Goal: Task Accomplishment & Management: Use online tool/utility

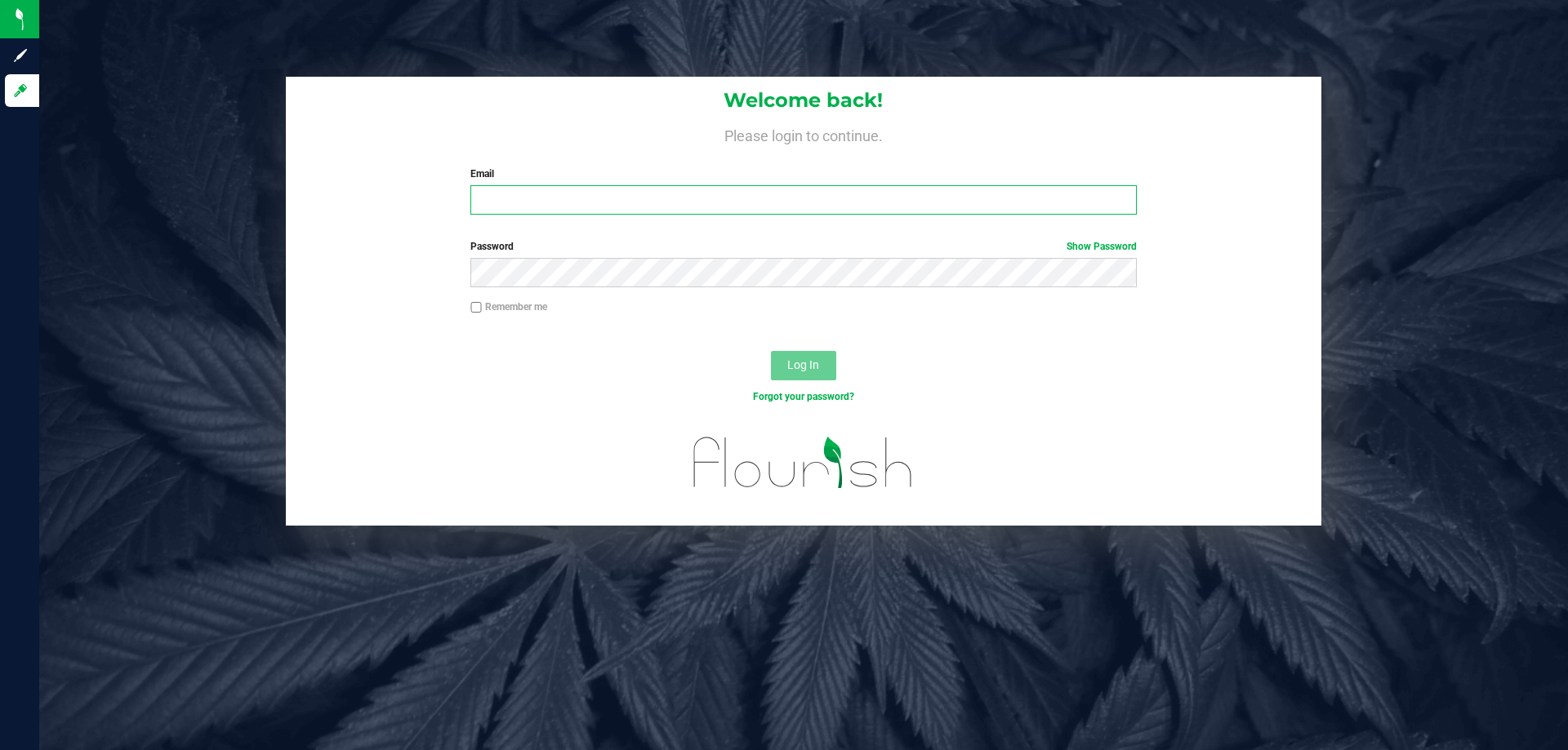
click at [636, 206] on input "Email" at bounding box center [802, 200] width 666 height 30
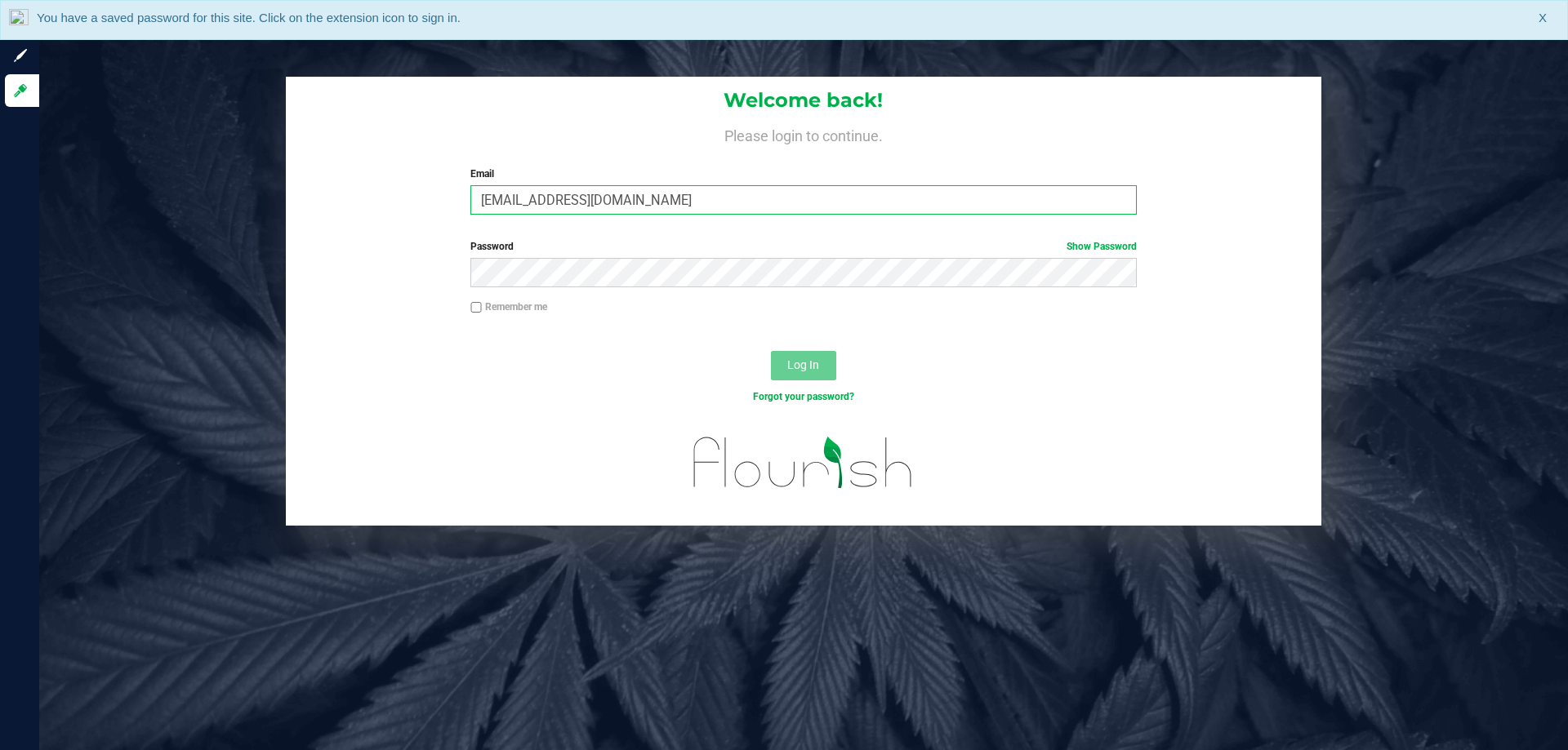
type input "[EMAIL_ADDRESS][DOMAIN_NAME]"
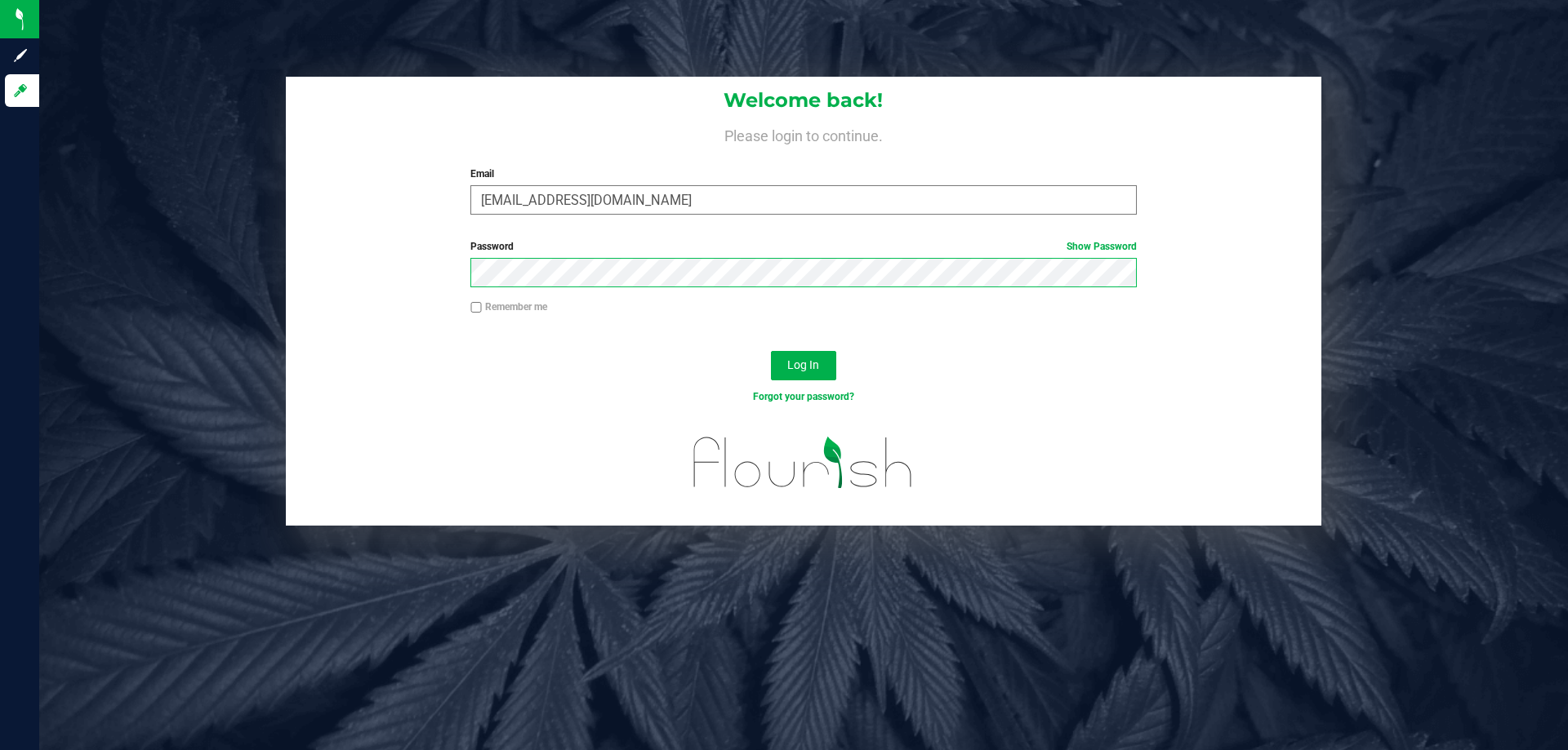
click at [771, 351] on button "Log In" at bounding box center [803, 366] width 66 height 30
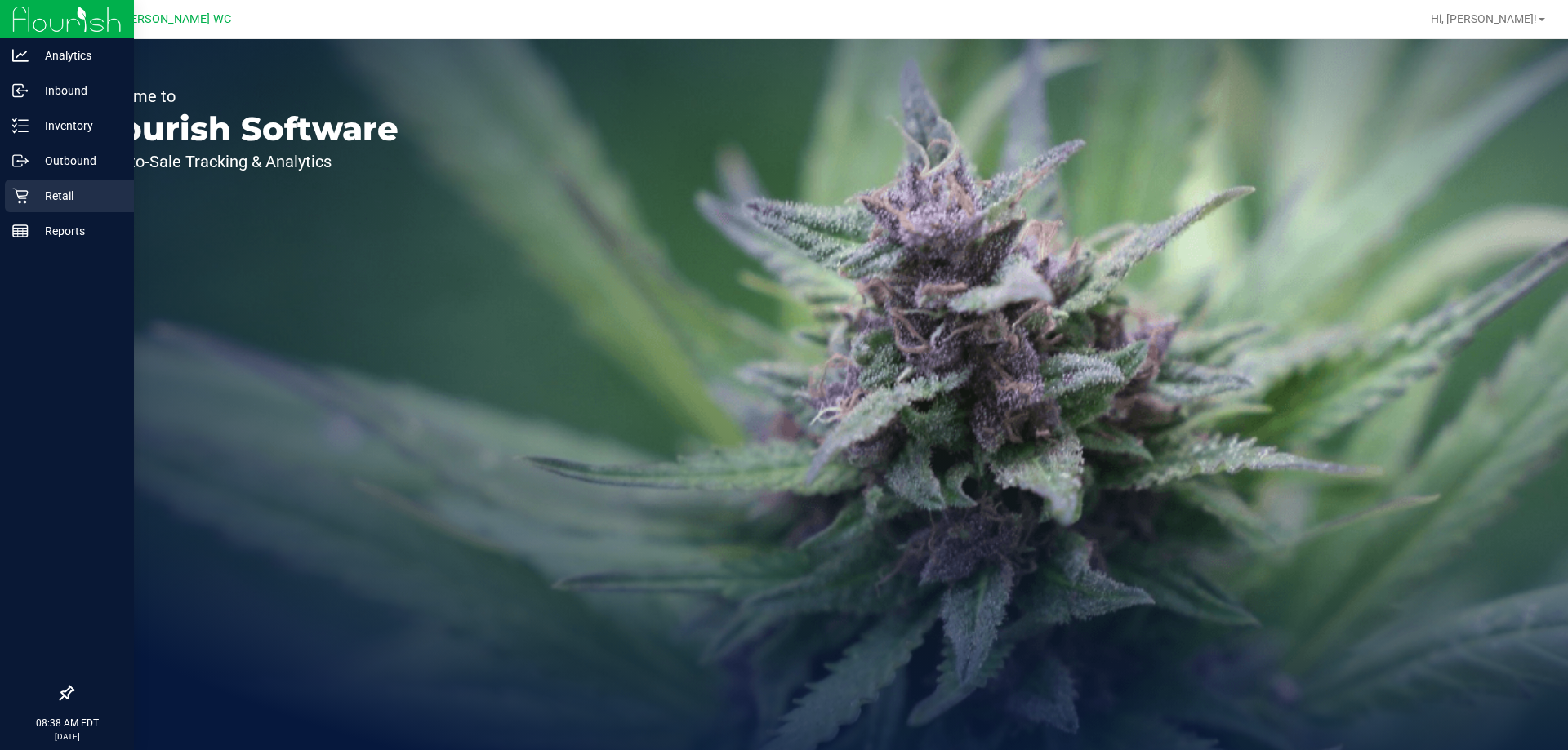
click at [18, 197] on icon at bounding box center [20, 195] width 15 height 15
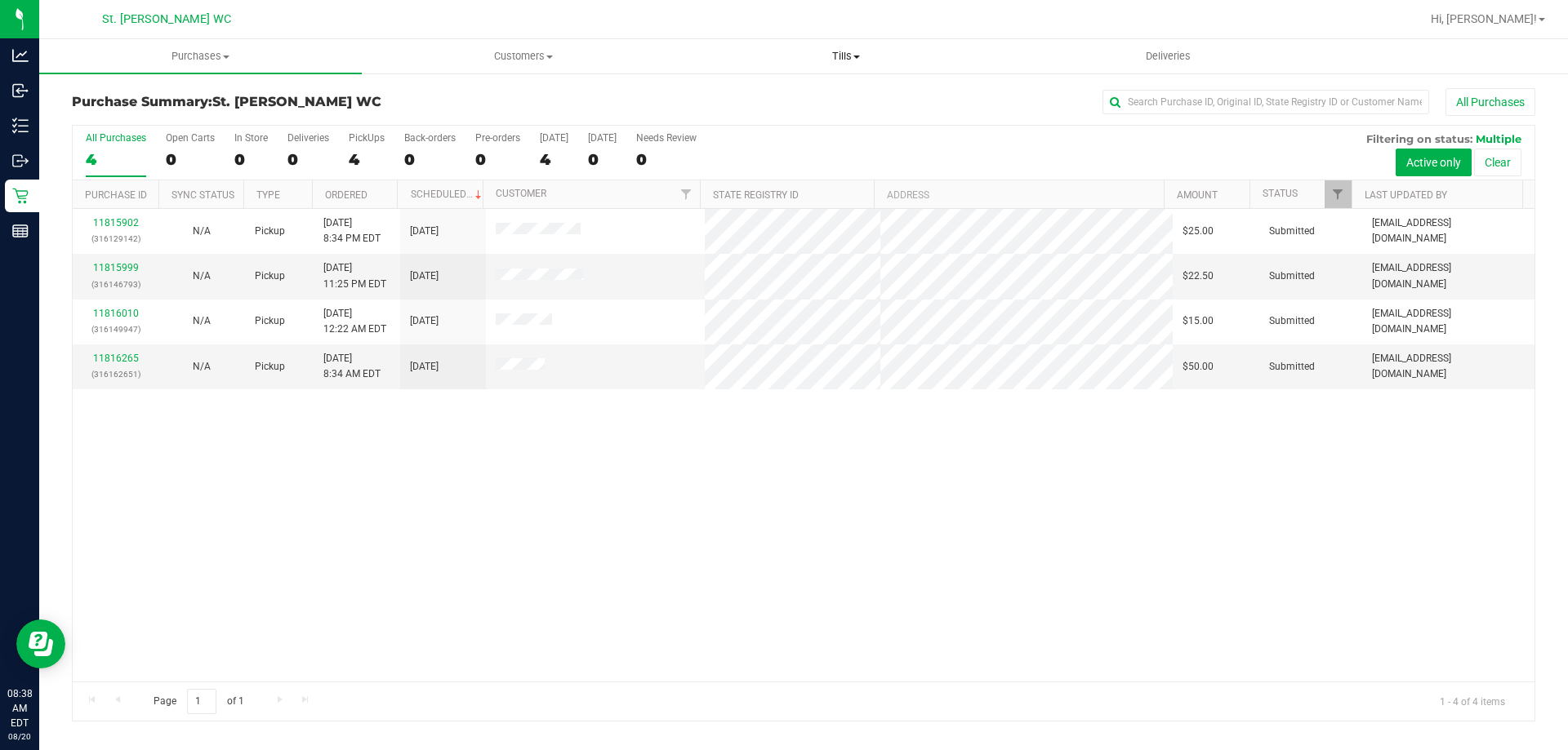
click at [839, 61] on span "Tills" at bounding box center [846, 56] width 321 height 14
click at [834, 98] on li "Manage tills" at bounding box center [846, 99] width 322 height 20
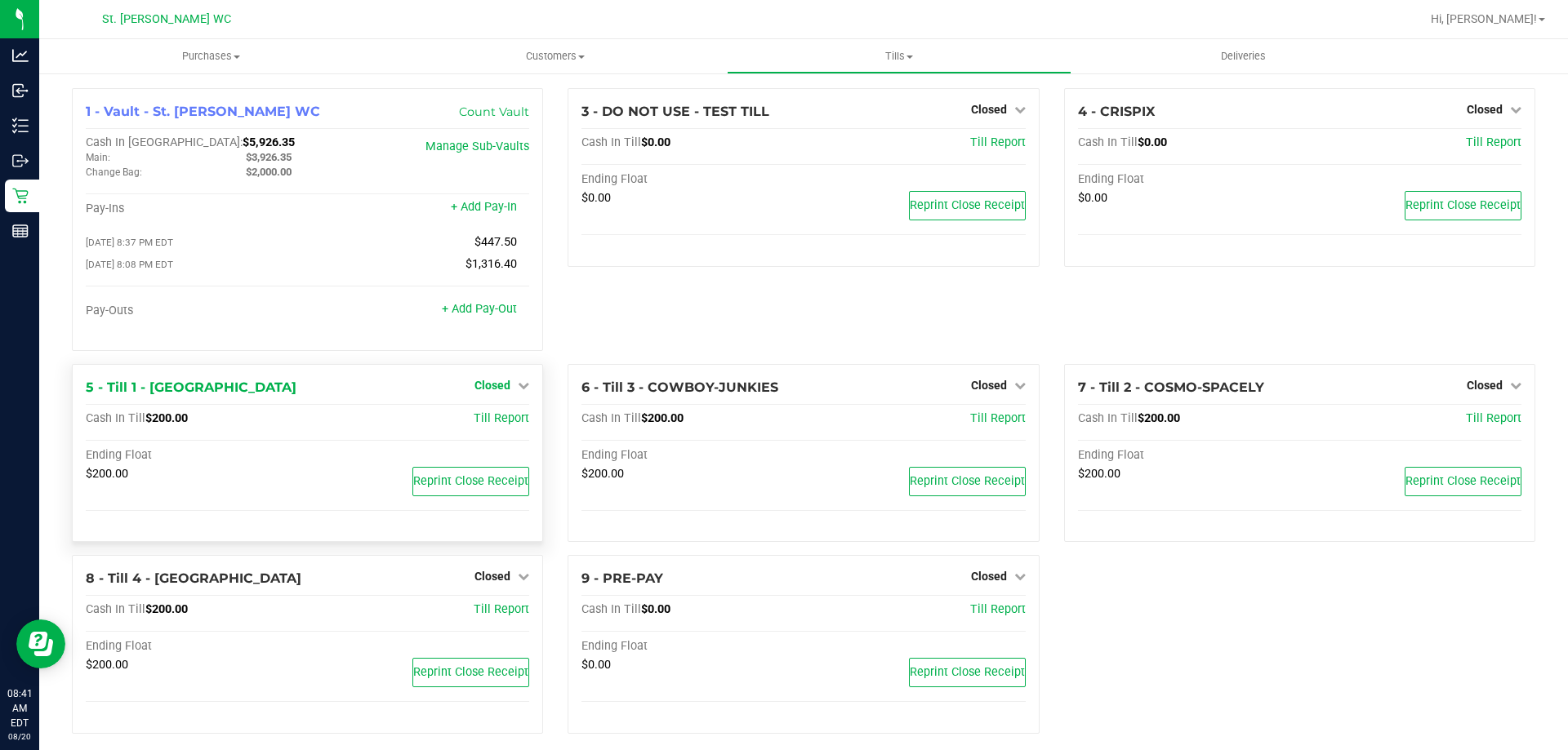
click at [521, 390] on icon at bounding box center [523, 385] width 12 height 12
click at [493, 425] on link "Open Till" at bounding box center [492, 419] width 43 height 14
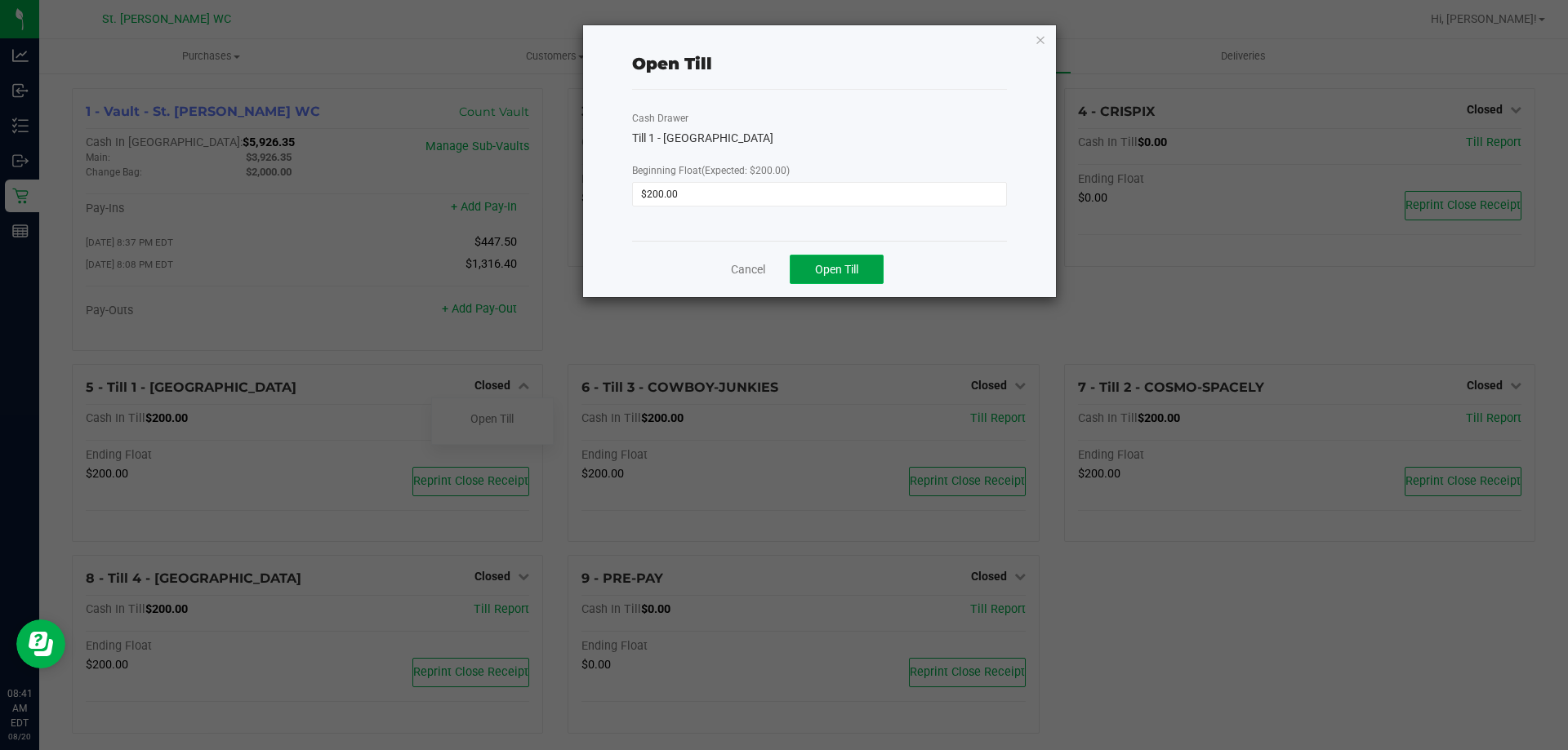
click at [805, 266] on button "Open Till" at bounding box center [837, 269] width 94 height 30
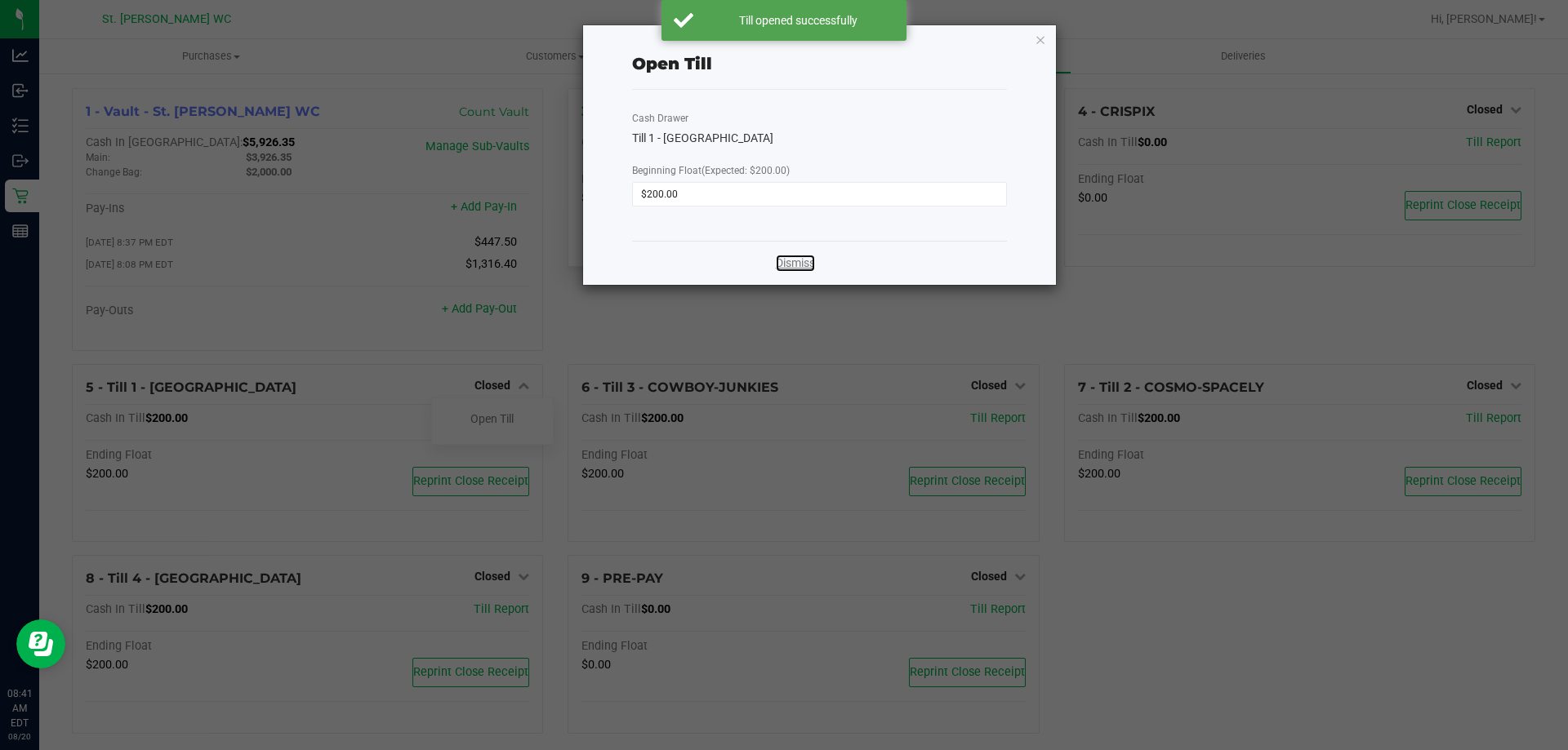
click at [797, 265] on link "Dismiss" at bounding box center [796, 263] width 40 height 17
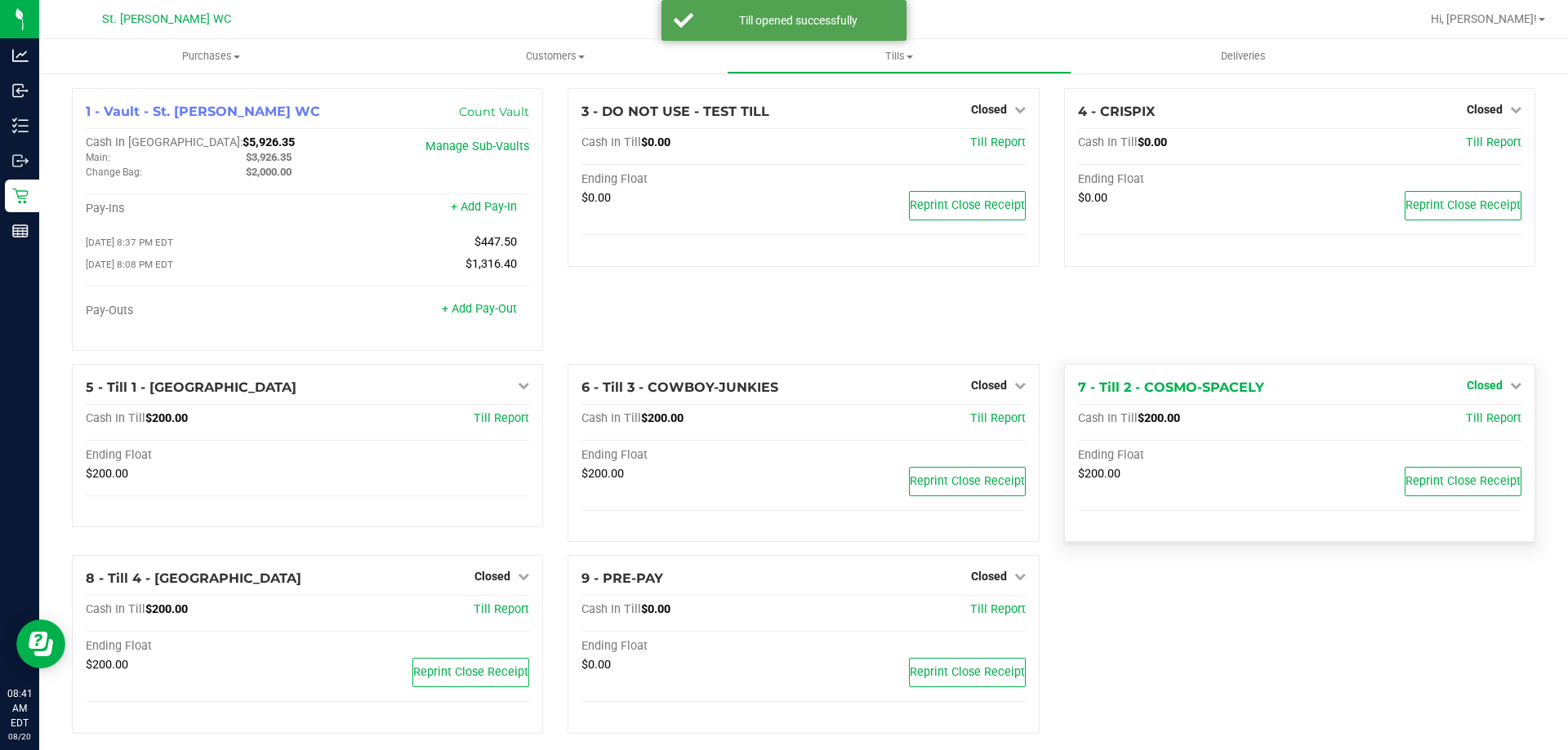
click at [1510, 388] on icon at bounding box center [1516, 385] width 12 height 12
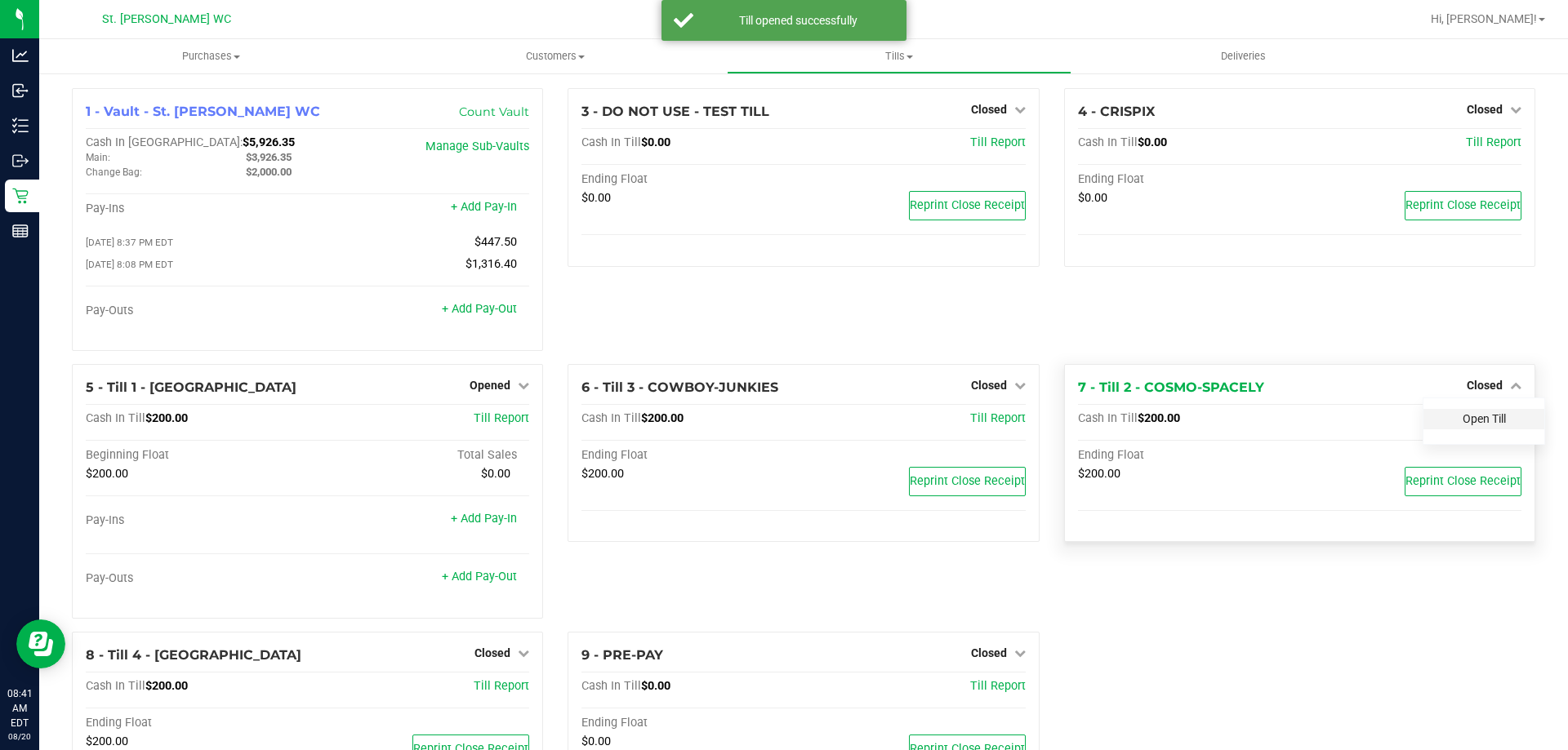
click at [1477, 424] on link "Open Till" at bounding box center [1484, 419] width 43 height 14
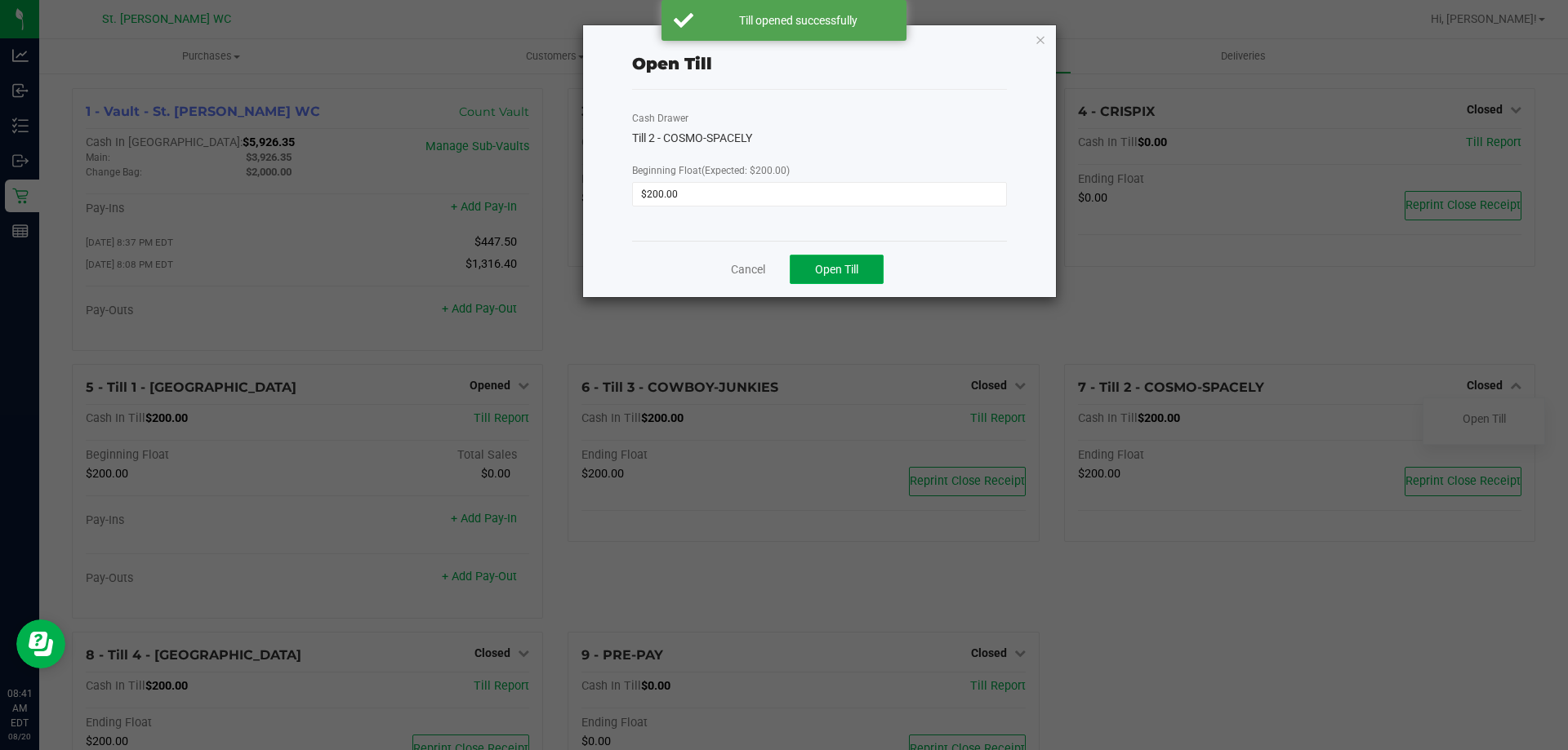
click at [819, 273] on span "Open Till" at bounding box center [837, 269] width 43 height 14
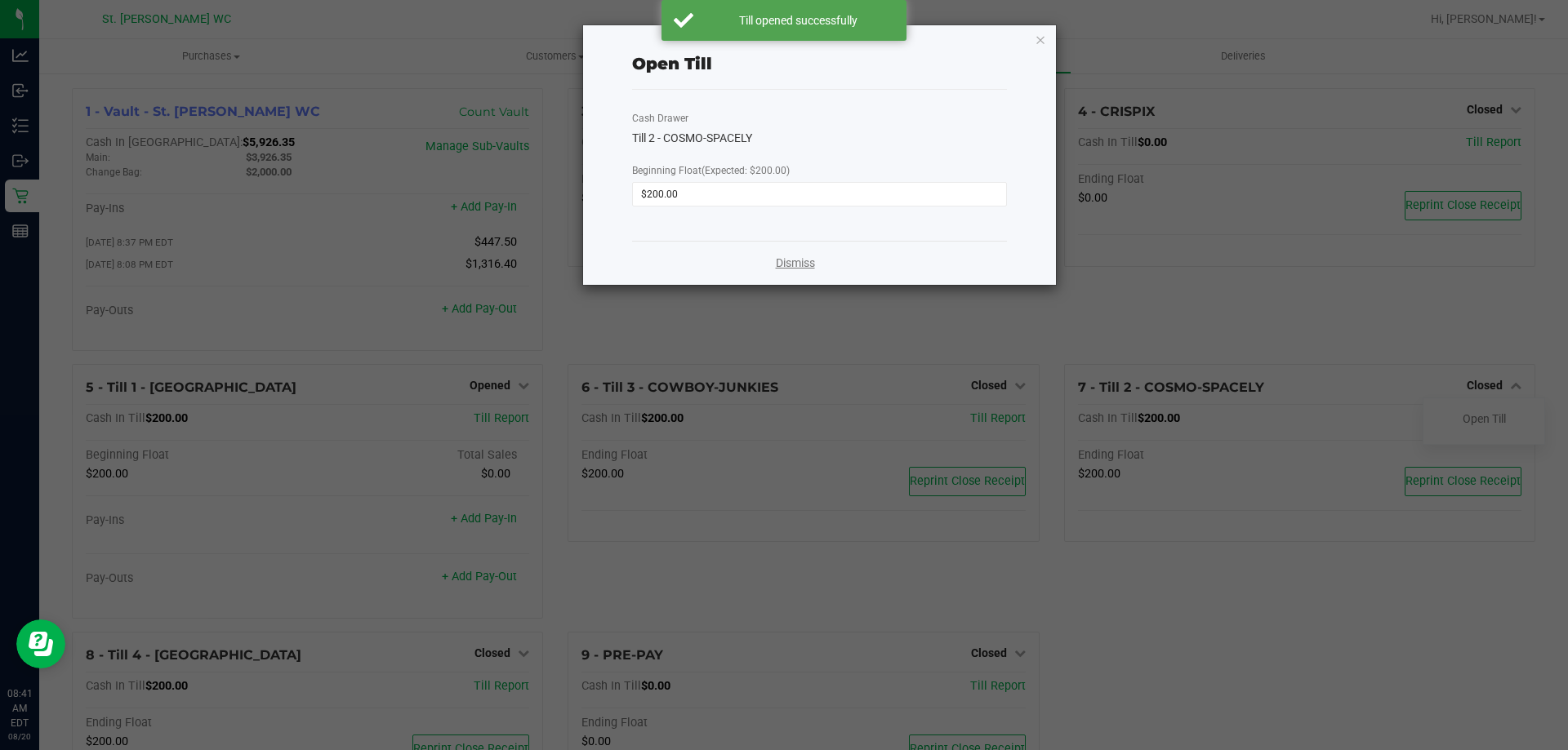
click at [784, 257] on link "Dismiss" at bounding box center [796, 263] width 40 height 17
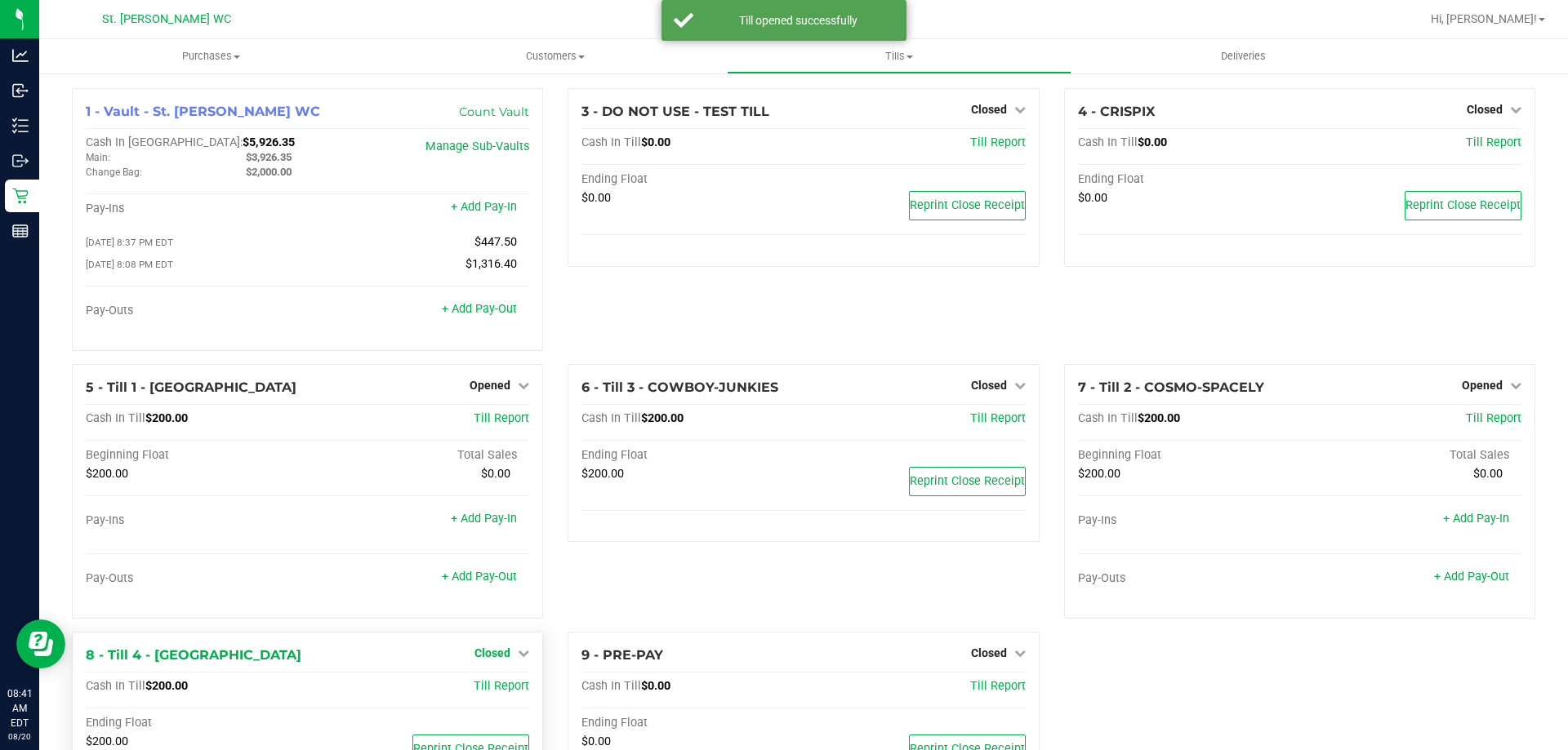
click at [505, 650] on span "Closed" at bounding box center [493, 653] width 36 height 14
click at [504, 688] on link "Open Till" at bounding box center [492, 686] width 43 height 14
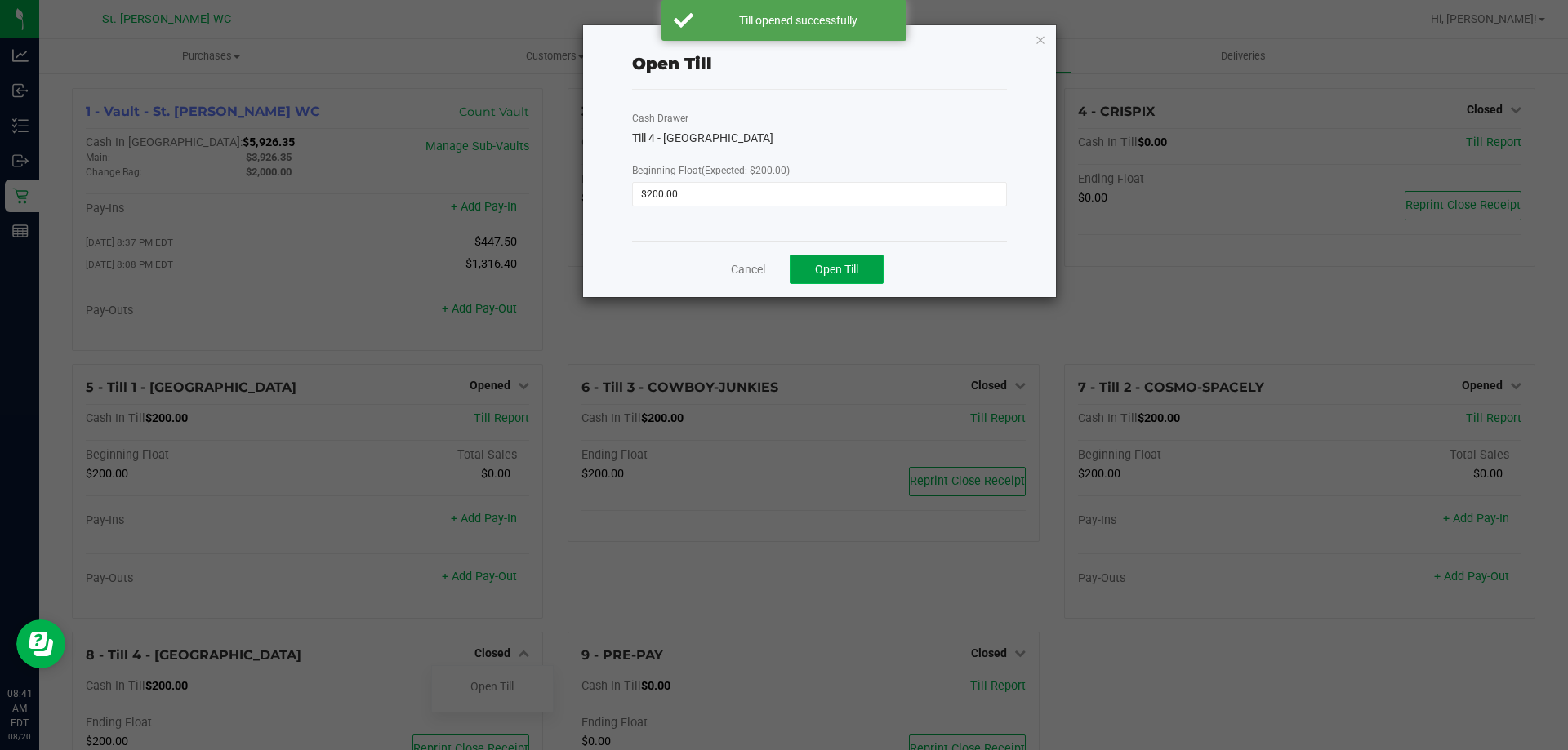
click at [827, 265] on span "Open Till" at bounding box center [837, 269] width 43 height 14
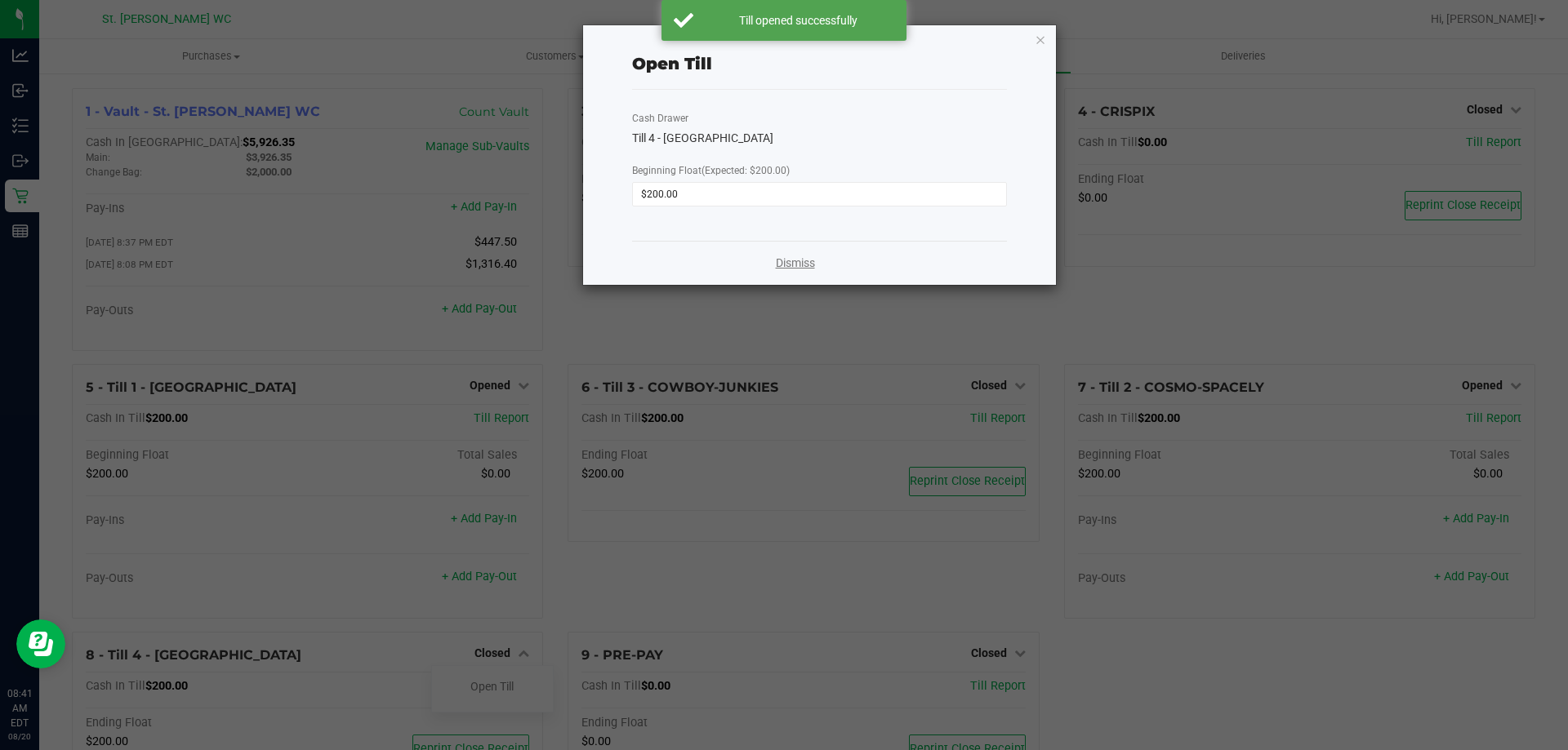
click at [782, 265] on link "Dismiss" at bounding box center [796, 263] width 40 height 17
